Goal: Task Accomplishment & Management: Complete application form

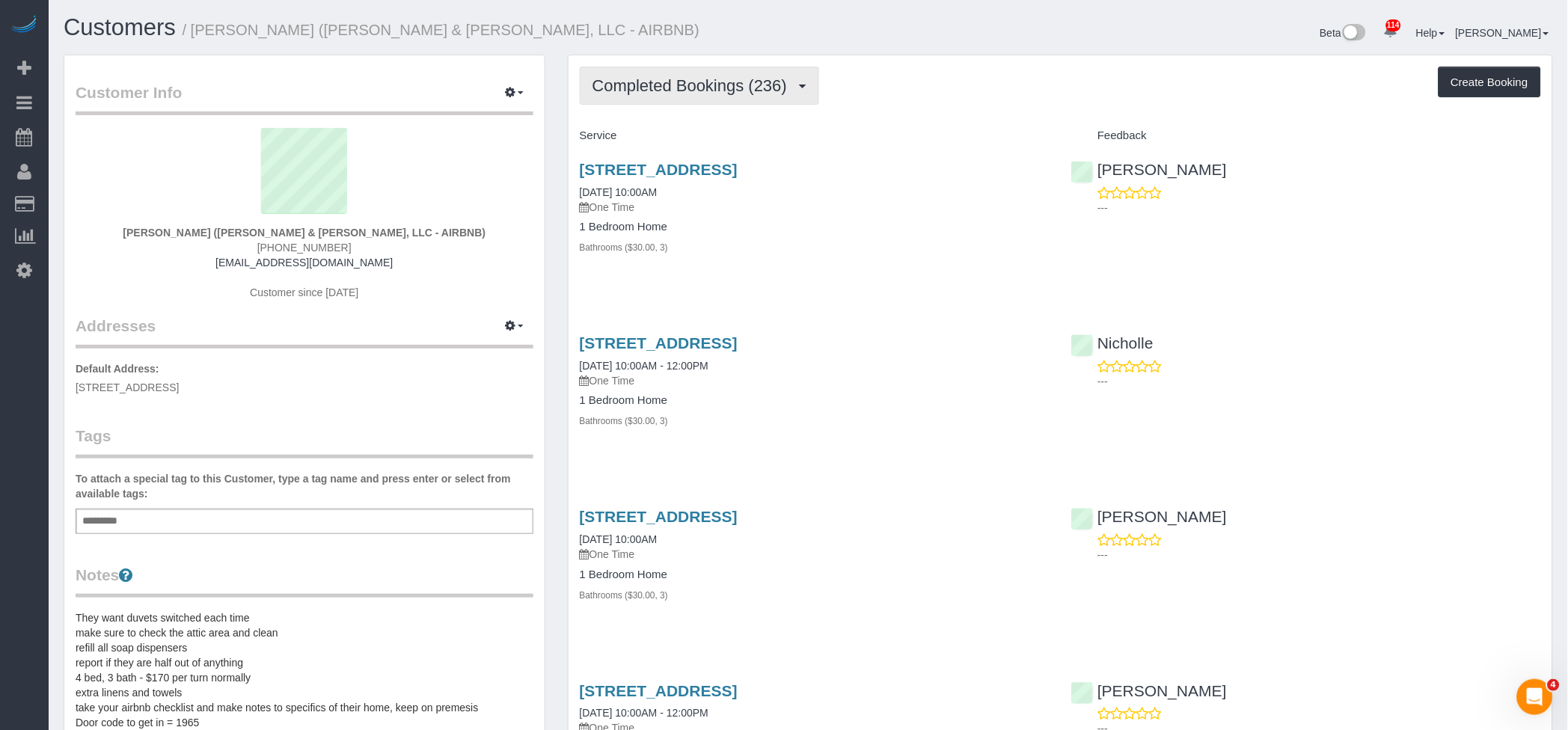
click at [688, 70] on button "Completed Bookings (236)" at bounding box center [700, 85] width 240 height 38
click at [676, 137] on link "Upcoming Bookings (12)" at bounding box center [664, 140] width 167 height 19
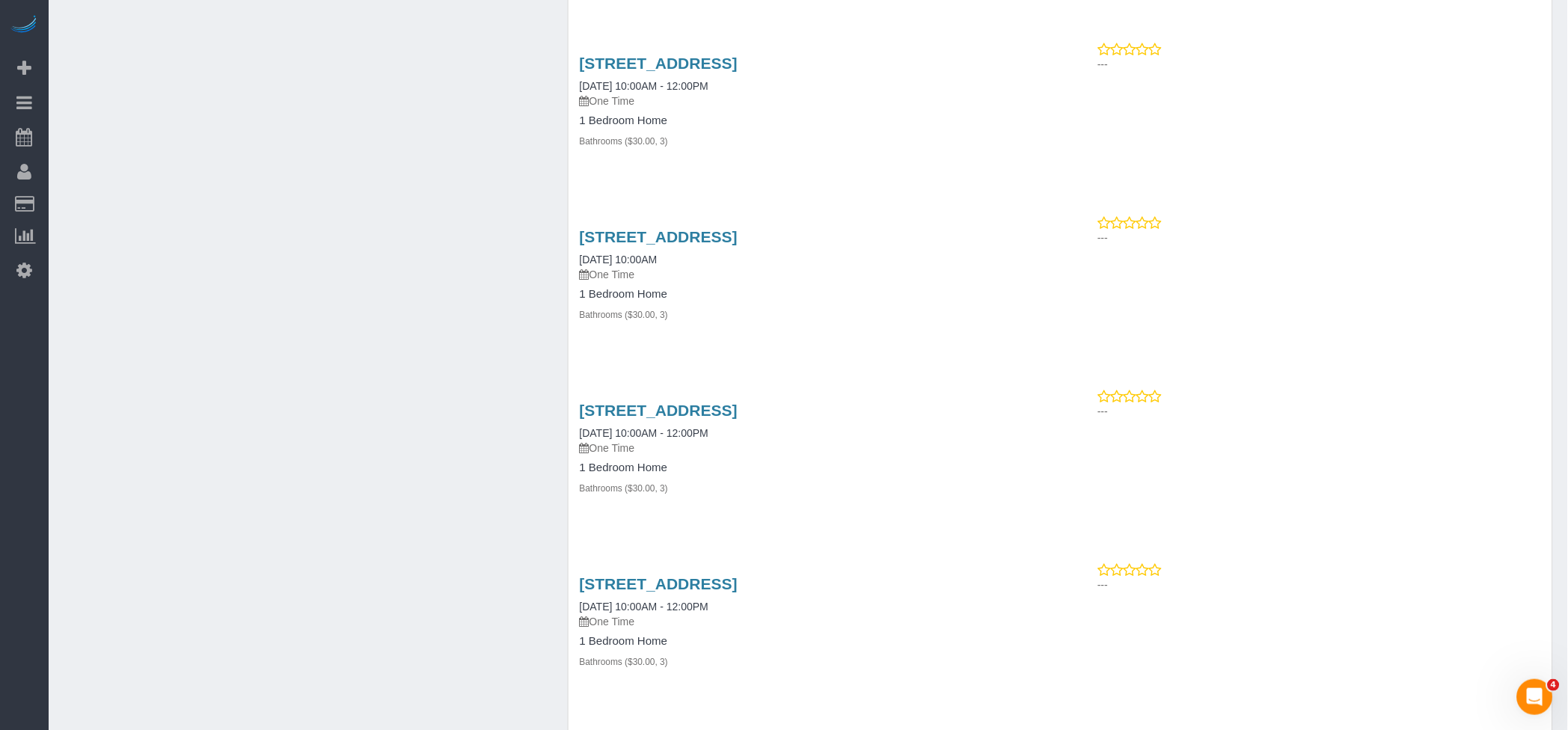
scroll to position [1579, 0]
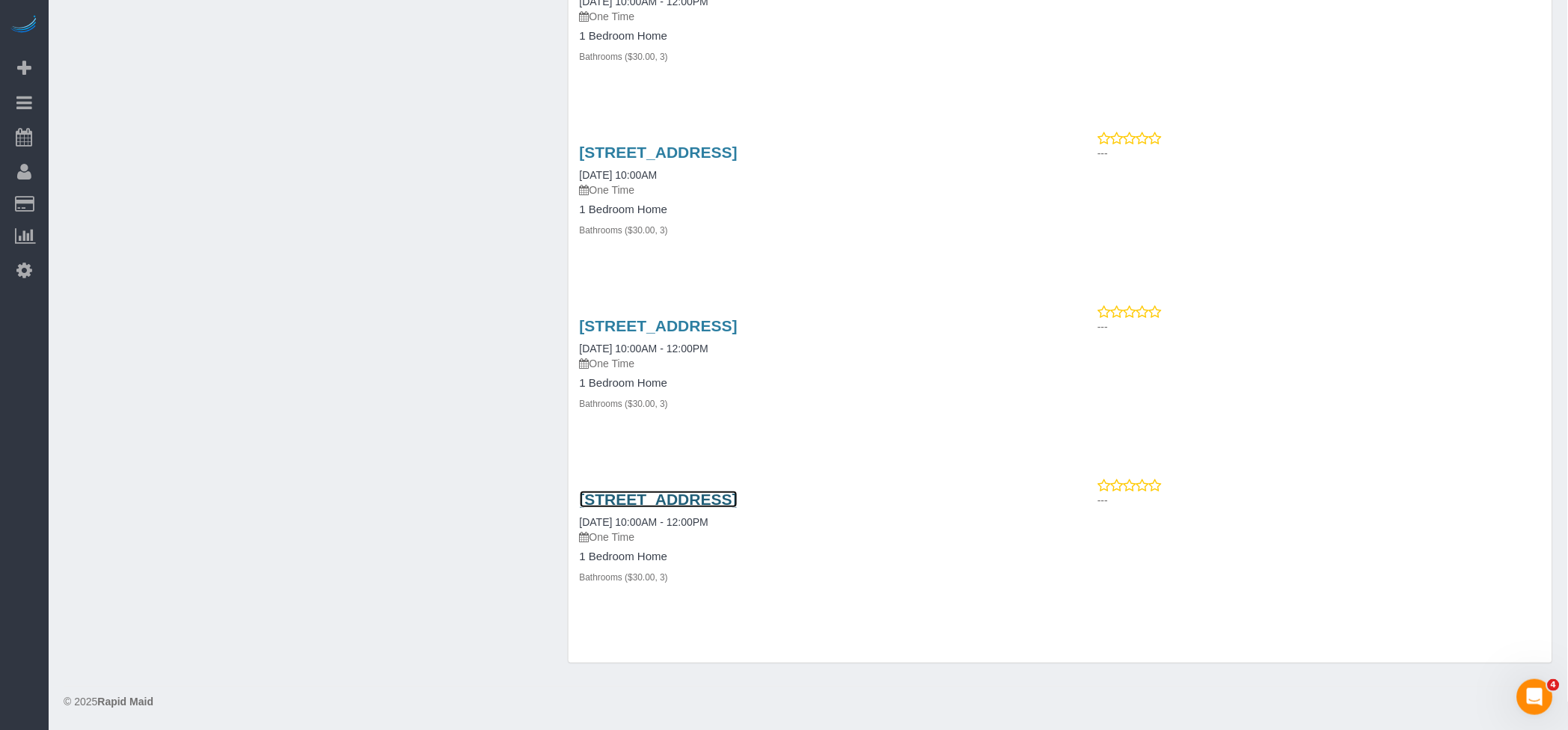
click at [737, 497] on link "[STREET_ADDRESS]" at bounding box center [659, 499] width 158 height 17
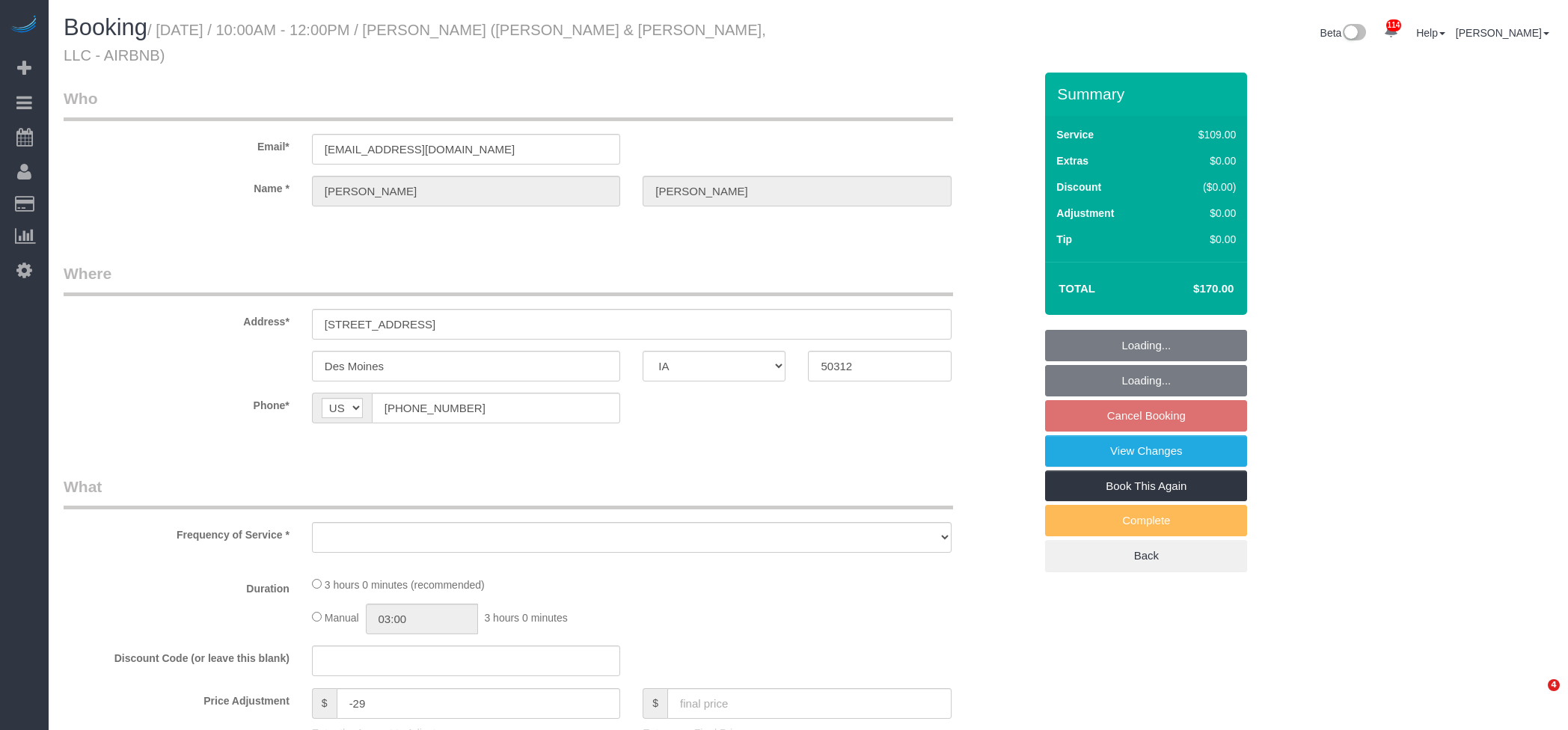
select select "IA"
select select "object:779"
select select "3"
select select "spot2"
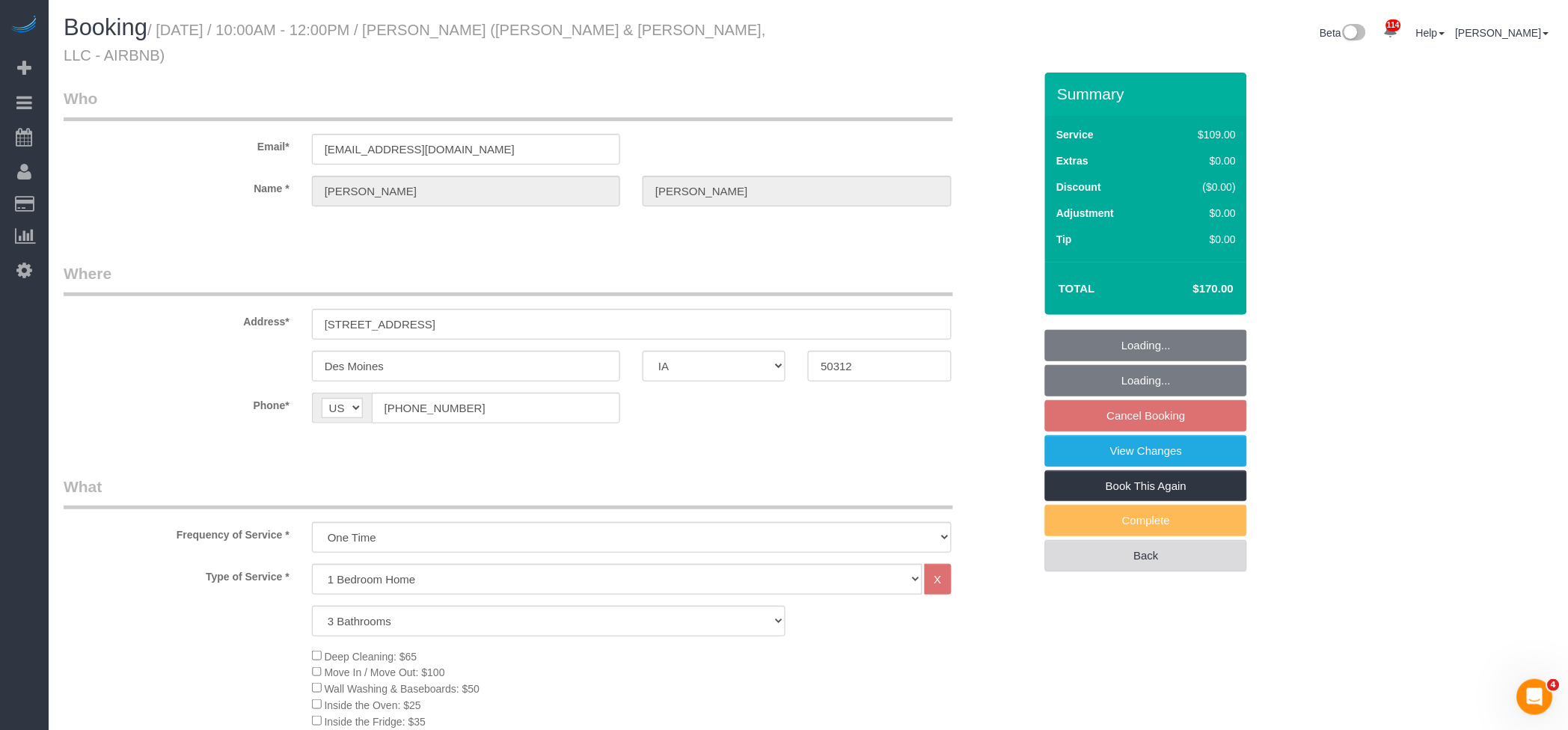
select select "3"
select select "object:965"
click at [1209, 470] on link "Book This Again" at bounding box center [1146, 486] width 202 height 32
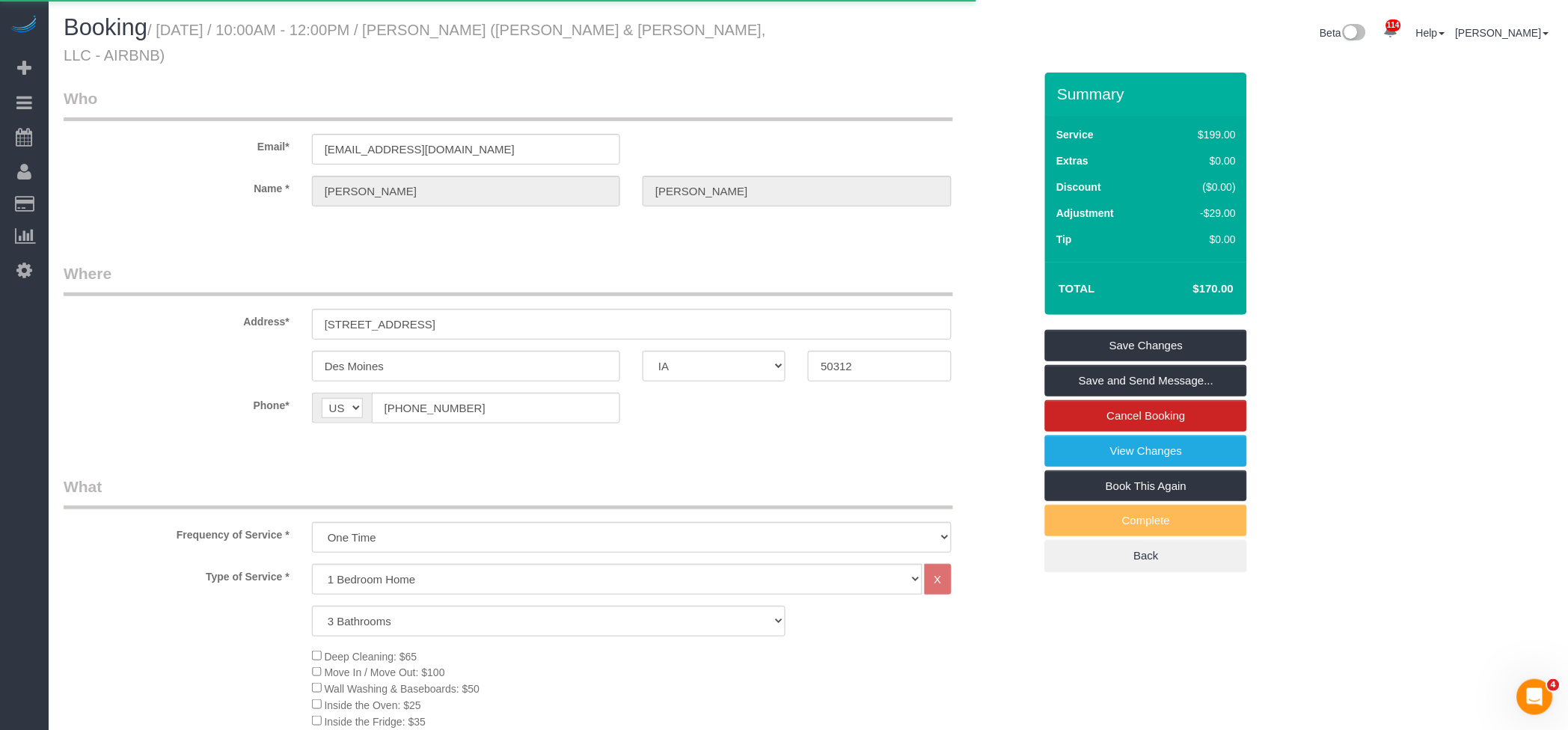
select select "IA"
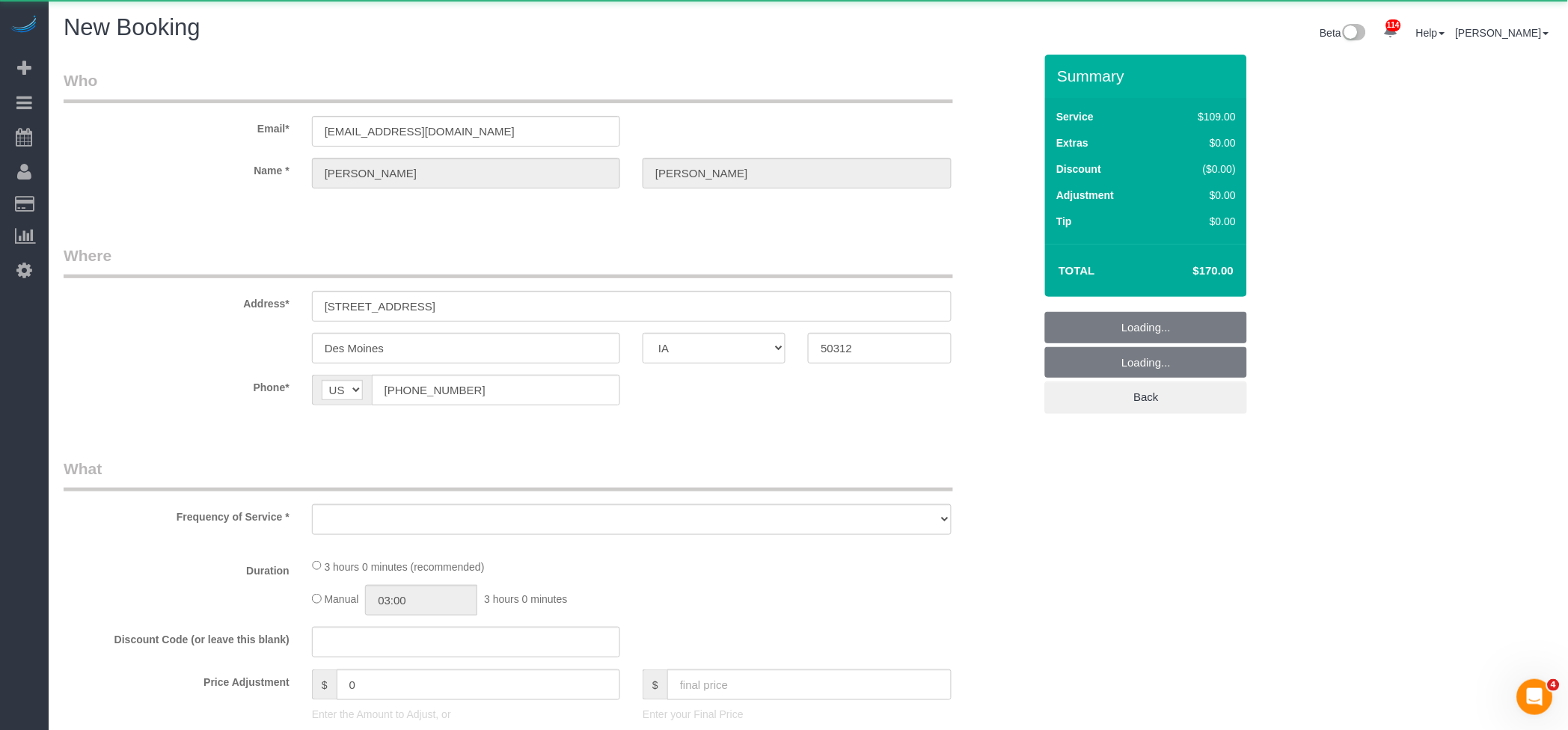
select select "string:fspay"
select select "object:1437"
select select "3"
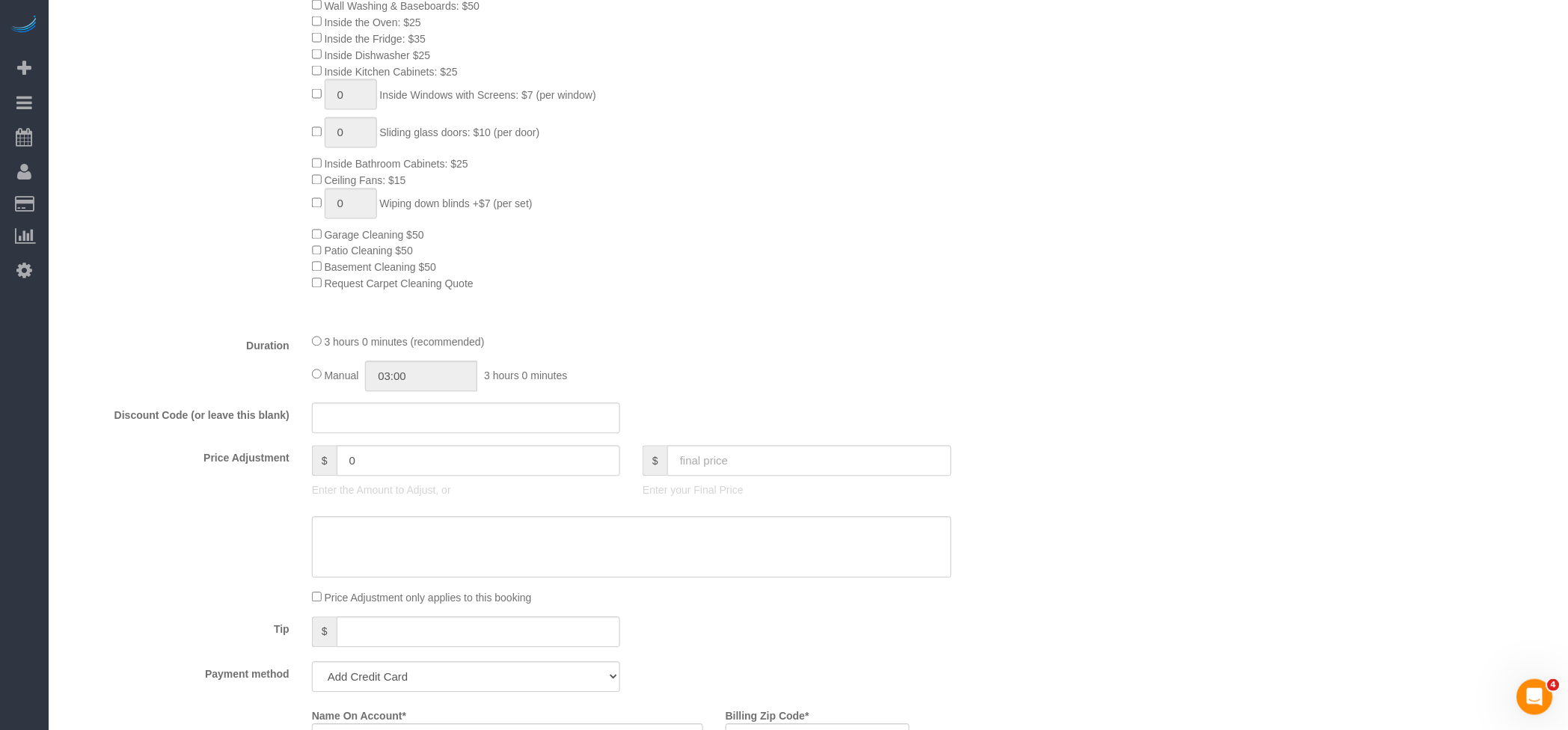
scroll to position [698, 0]
click at [821, 460] on input "text" at bounding box center [809, 456] width 285 height 31
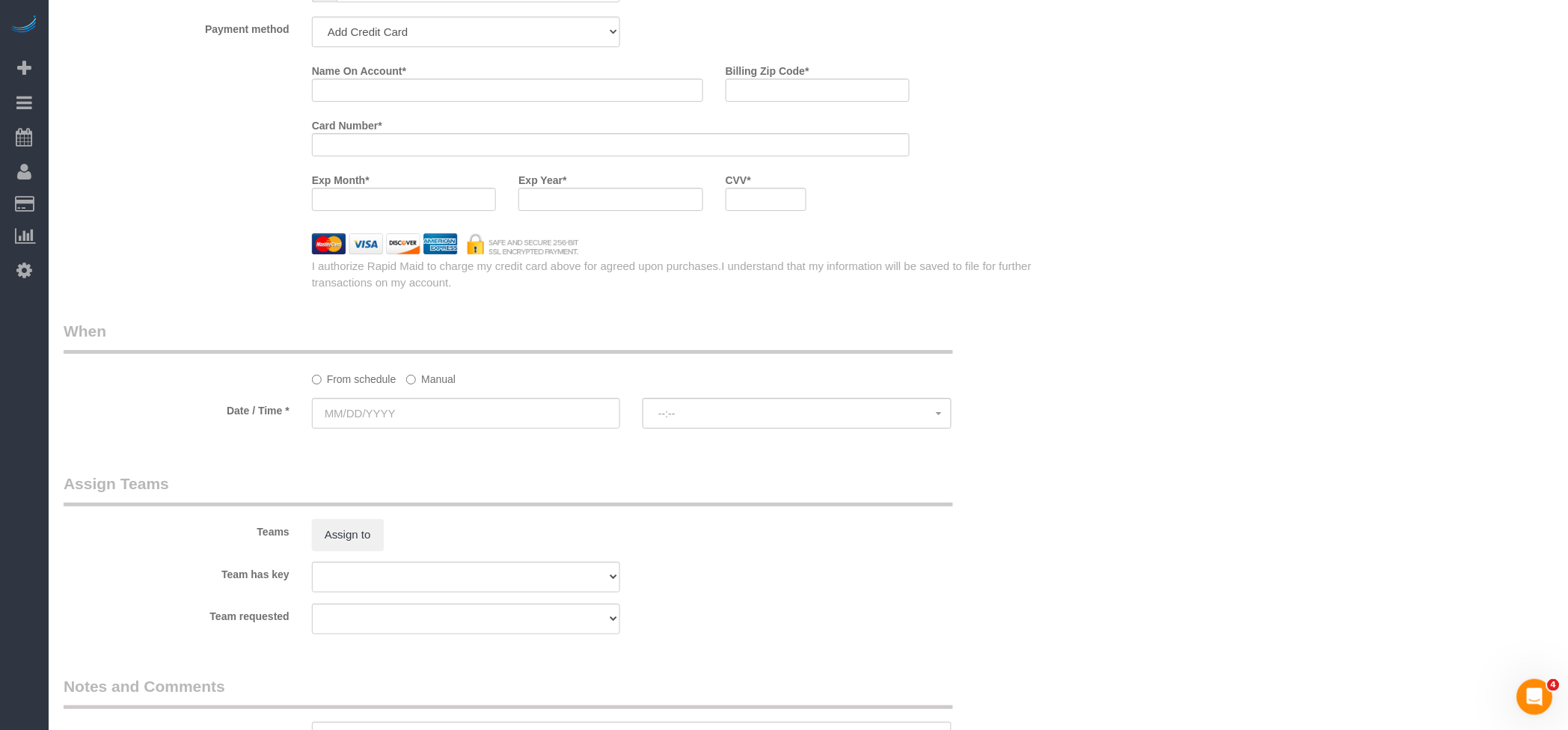
scroll to position [839, 0]
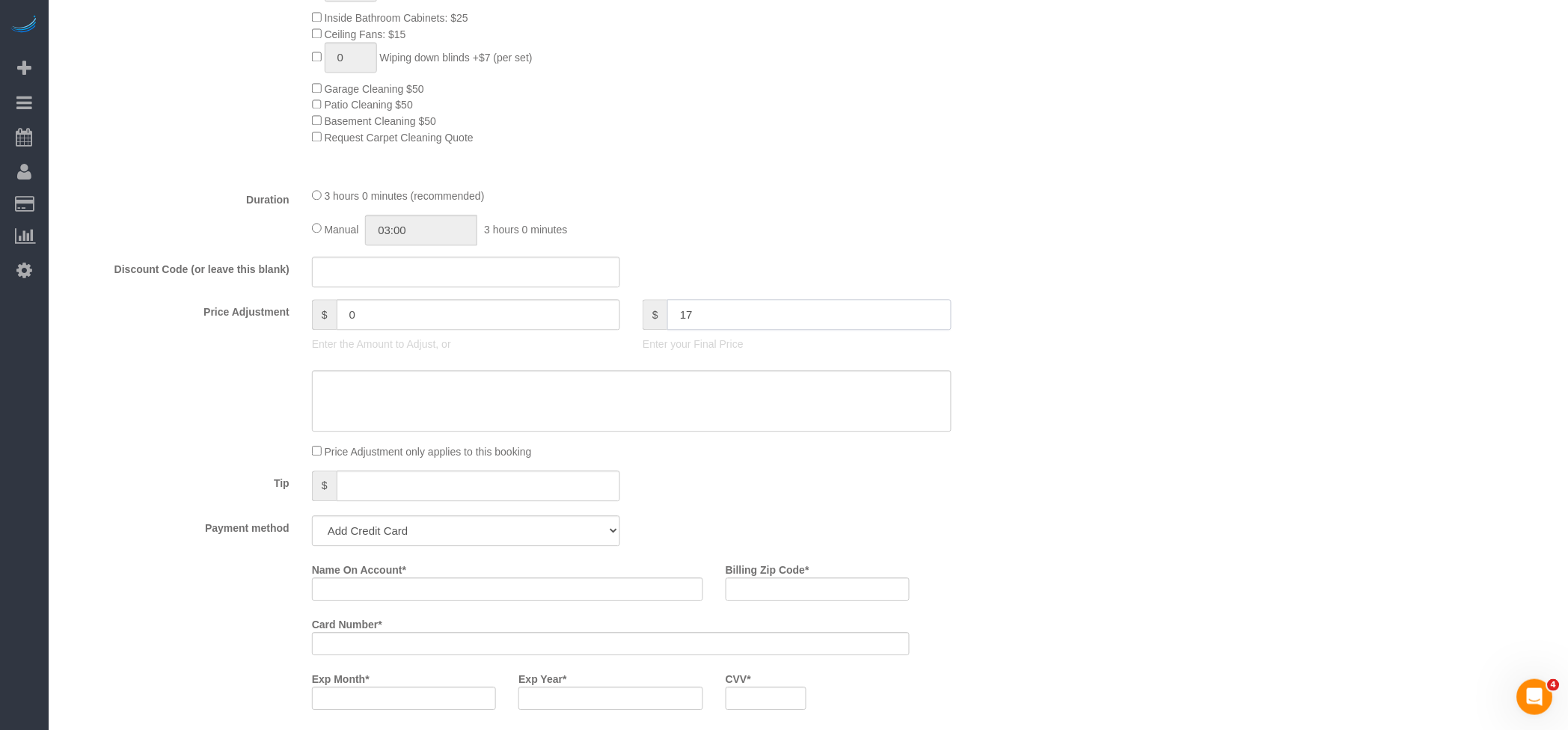
type input "170"
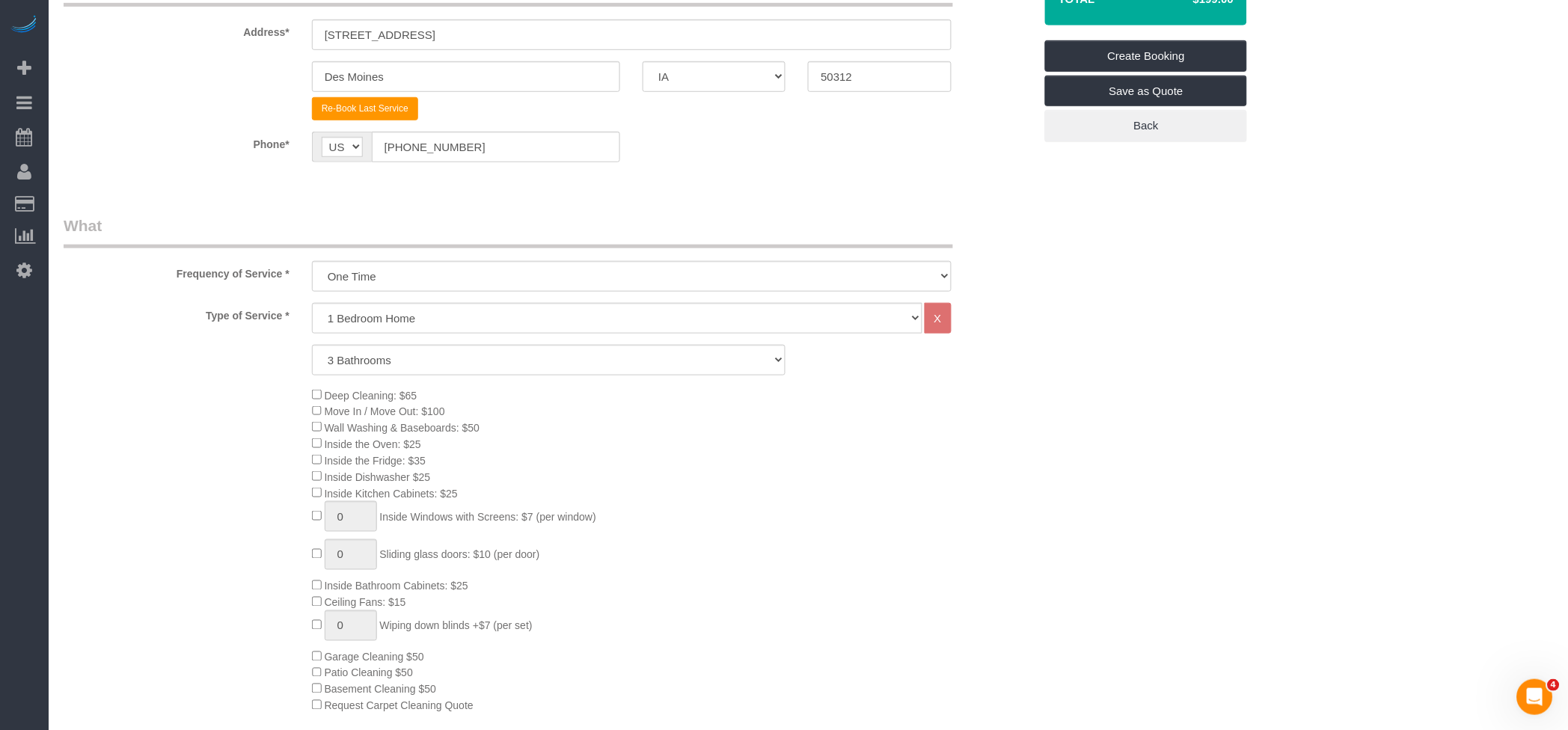
scroll to position [42, 0]
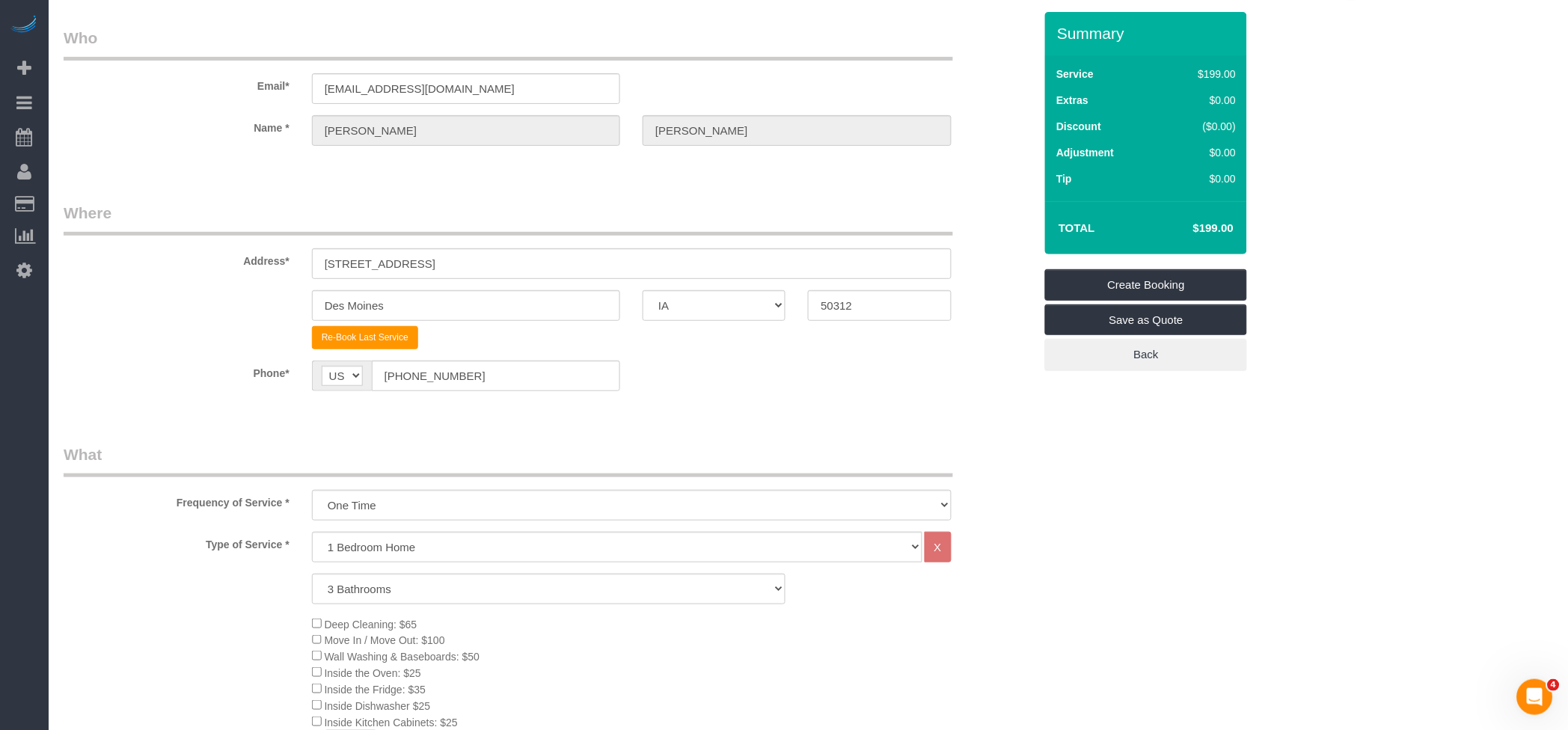
type input "-29"
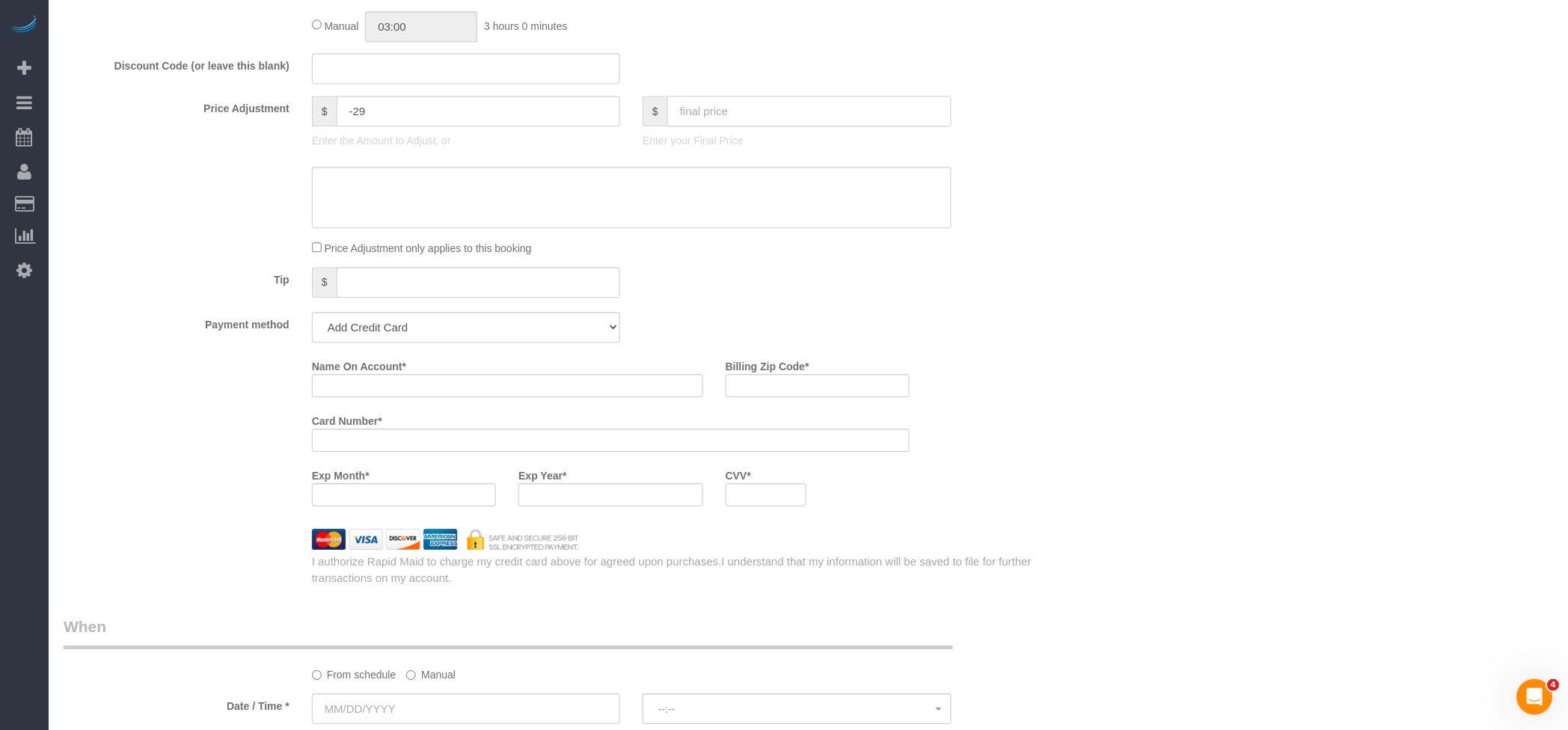
scroll to position [1196, 0]
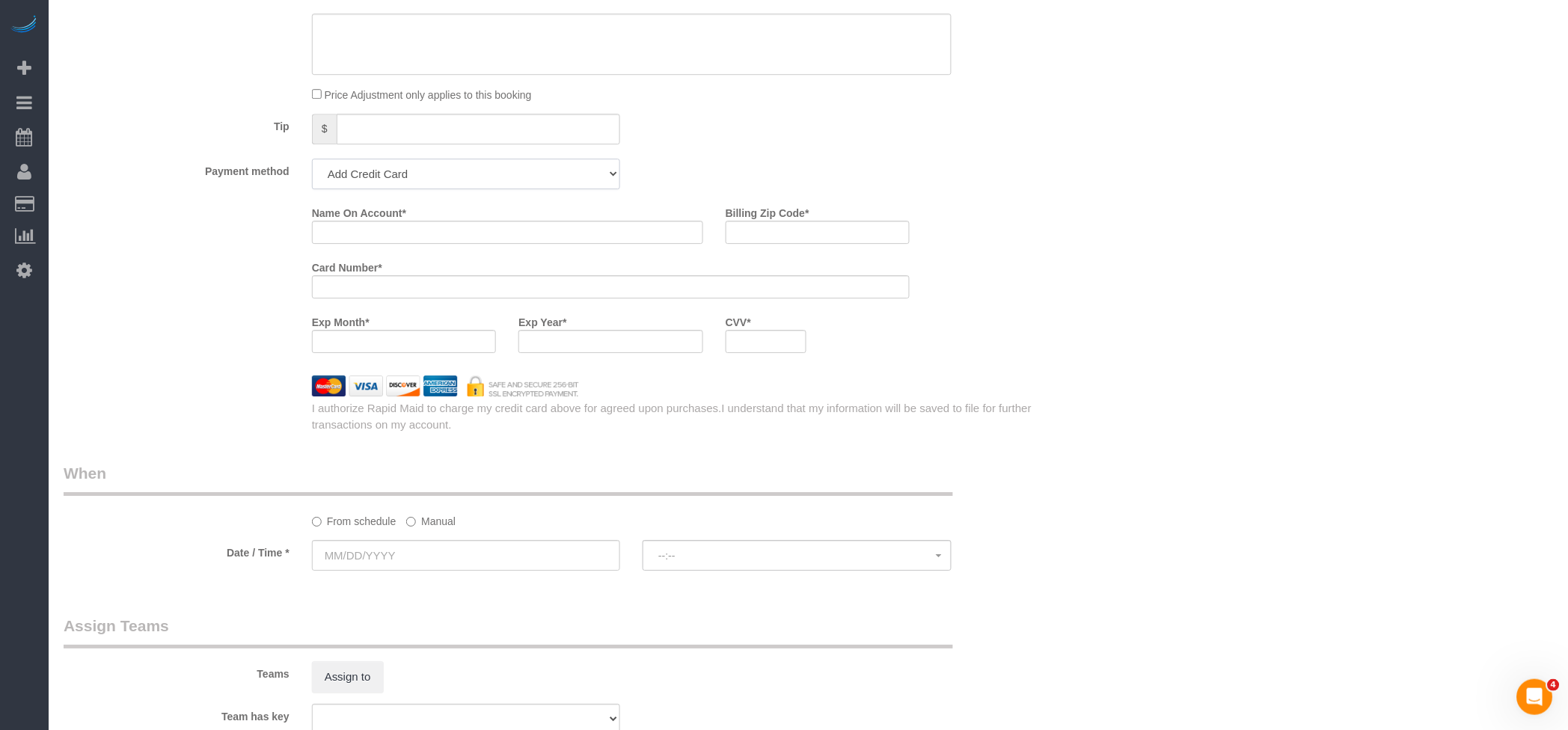
click at [427, 187] on select "Add Credit Card Cash Check Paypal" at bounding box center [466, 174] width 309 height 31
select select "string:check"
click at [312, 166] on select "Add Credit Card Cash Check Paypal" at bounding box center [466, 174] width 309 height 31
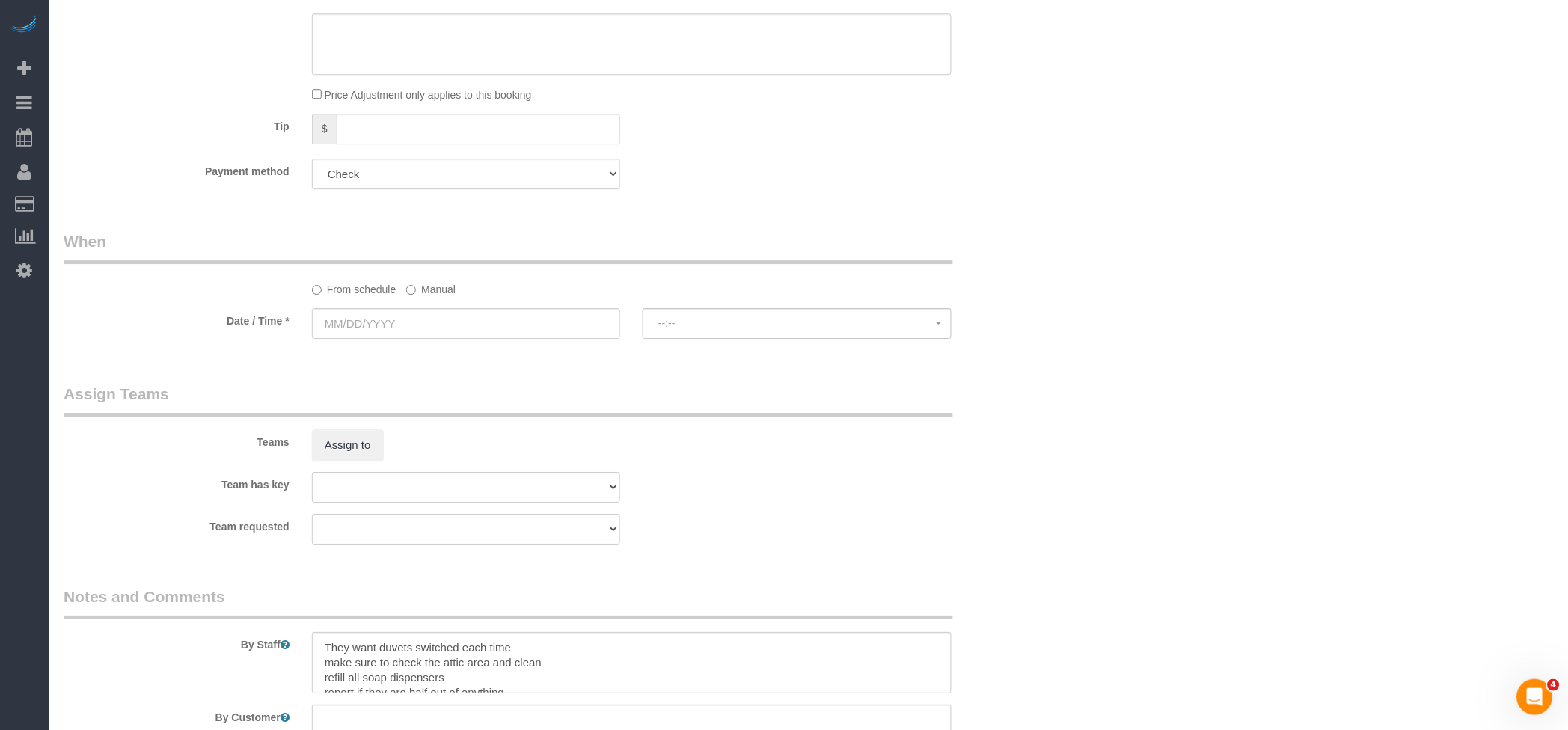
click at [439, 295] on label "Manual" at bounding box center [431, 287] width 49 height 20
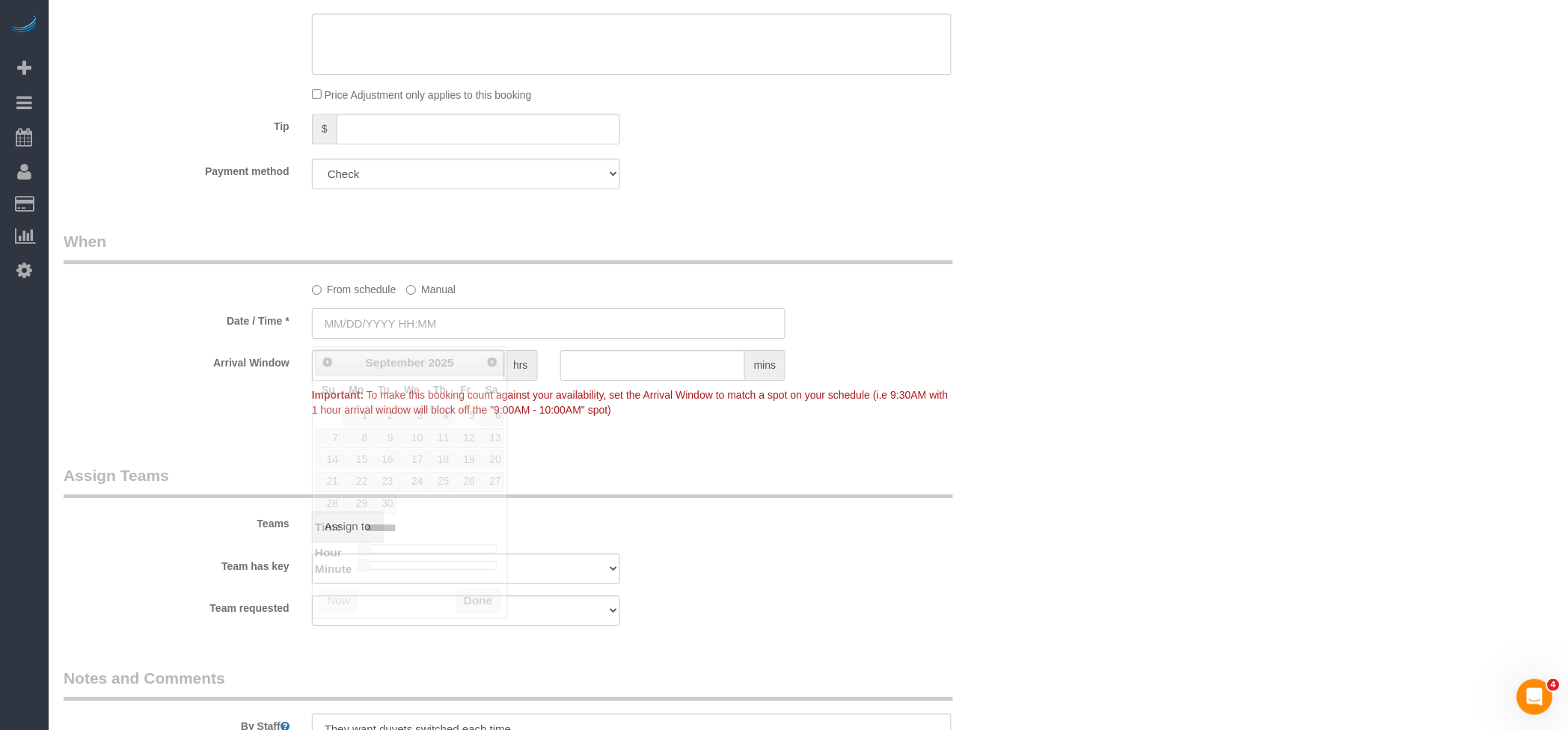
click at [377, 328] on input "text" at bounding box center [548, 324] width 474 height 31
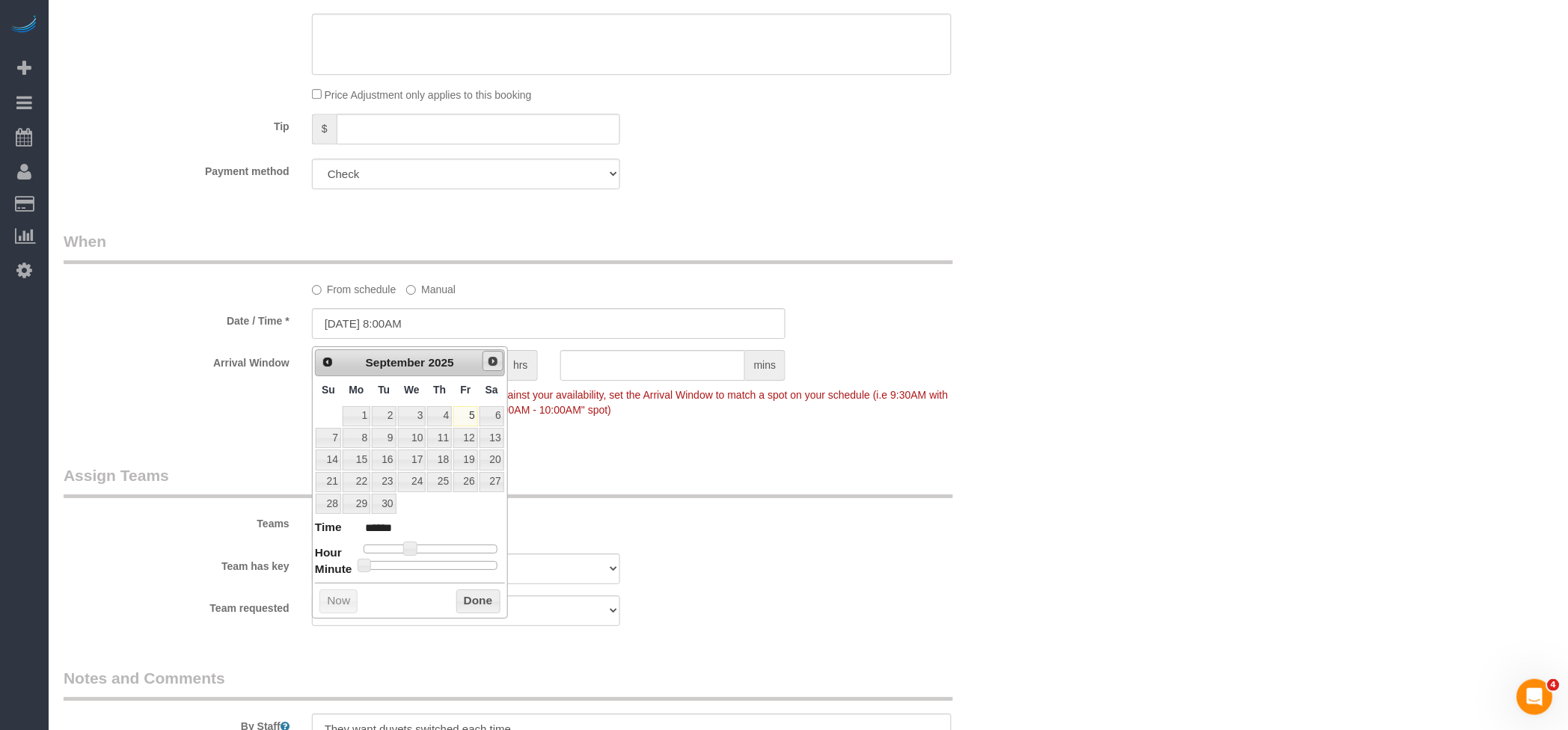
click at [491, 356] on span "Next" at bounding box center [493, 362] width 12 height 12
click at [491, 357] on span "Next" at bounding box center [493, 362] width 12 height 12
click at [491, 358] on span "Next" at bounding box center [493, 362] width 12 height 12
click at [362, 437] on link "9" at bounding box center [356, 438] width 28 height 20
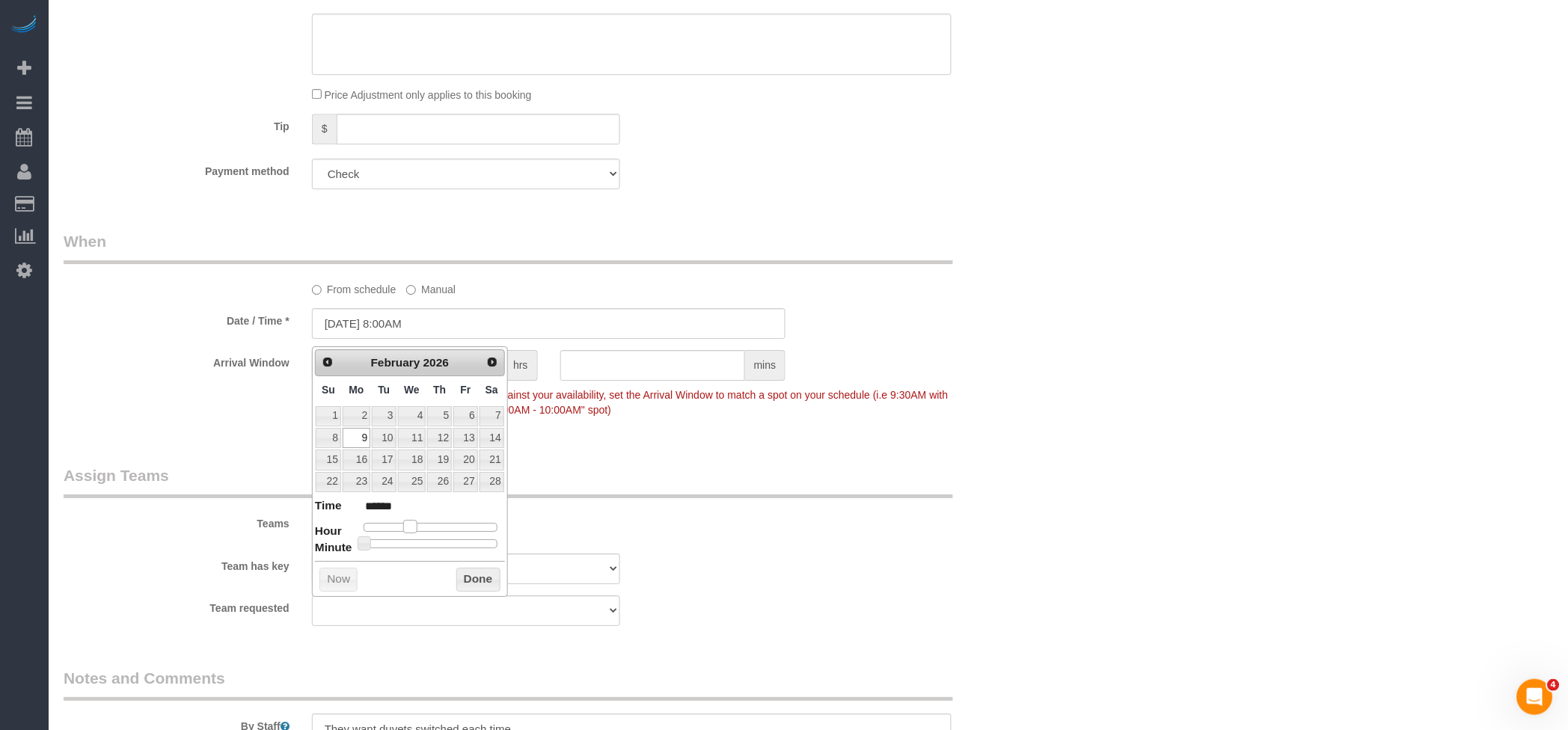
type input "[DATE] 9:00AM"
type input "******"
type input "[DATE] 10:00AM"
type input "*******"
drag, startPoint x: 410, startPoint y: 525, endPoint x: 442, endPoint y: 551, distance: 41.2
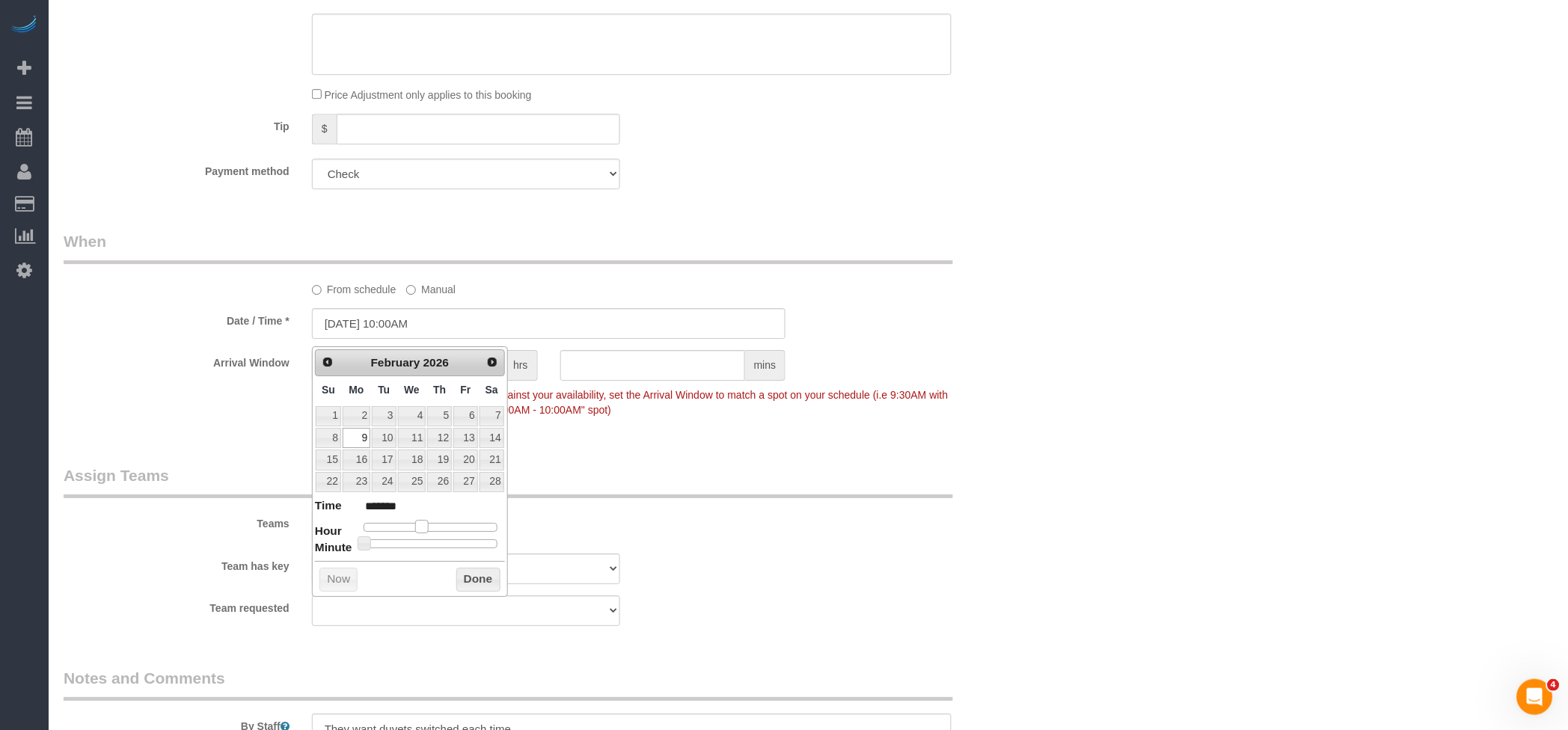
click at [422, 527] on span at bounding box center [421, 526] width 13 height 13
click at [491, 573] on button "Done" at bounding box center [478, 579] width 44 height 24
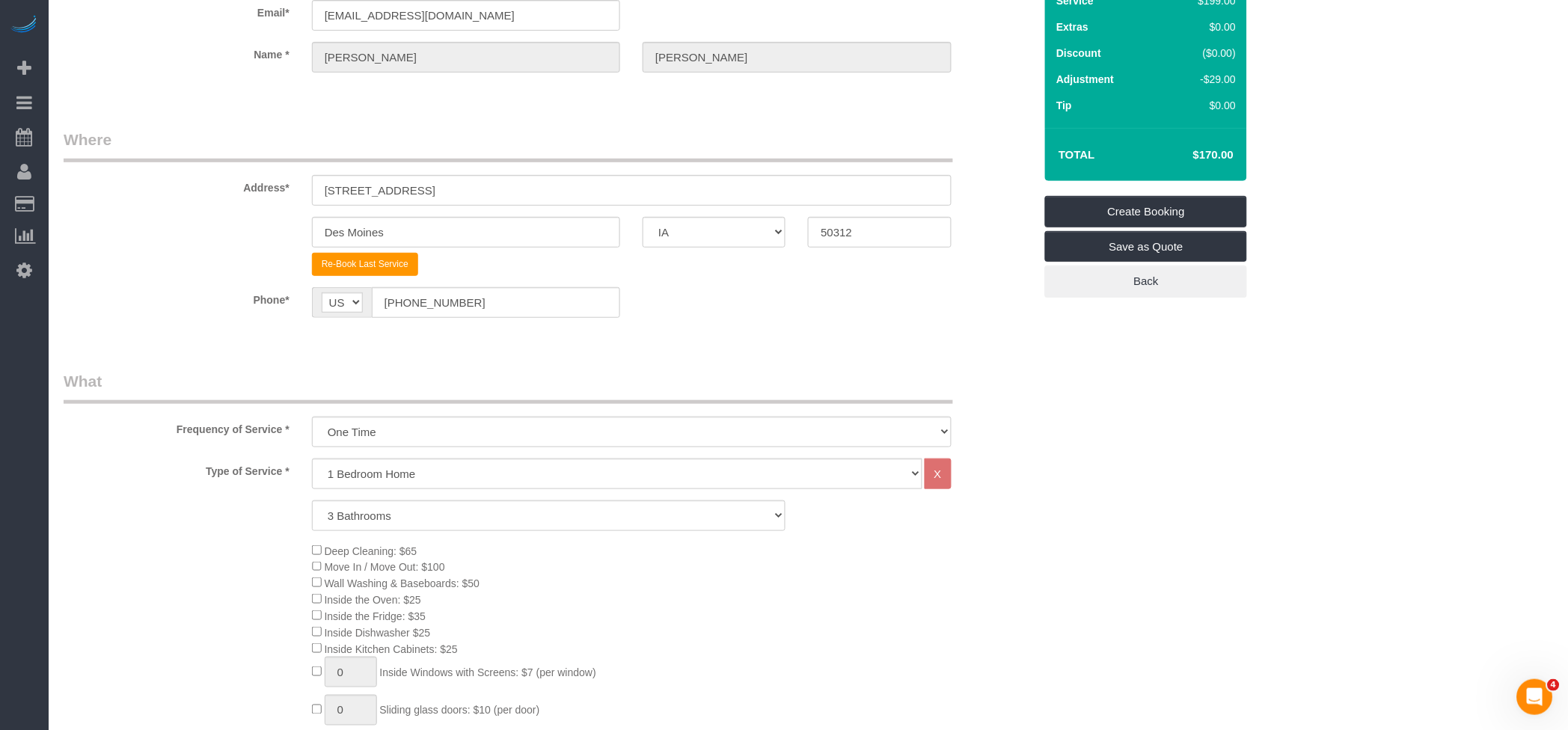
scroll to position [0, 0]
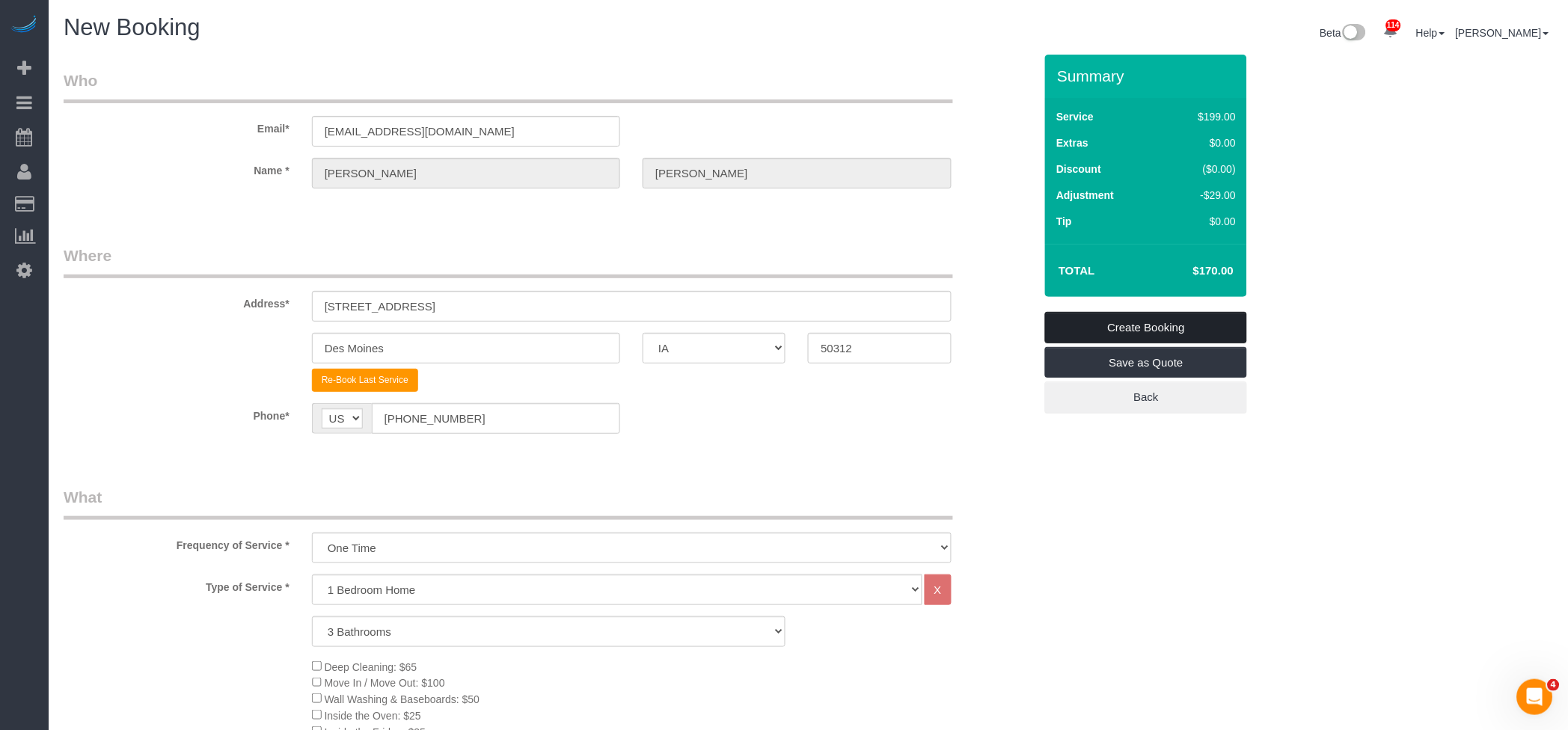
click at [1145, 318] on link "Create Booking" at bounding box center [1146, 327] width 202 height 32
